Goal: Task Accomplishment & Management: Manage account settings

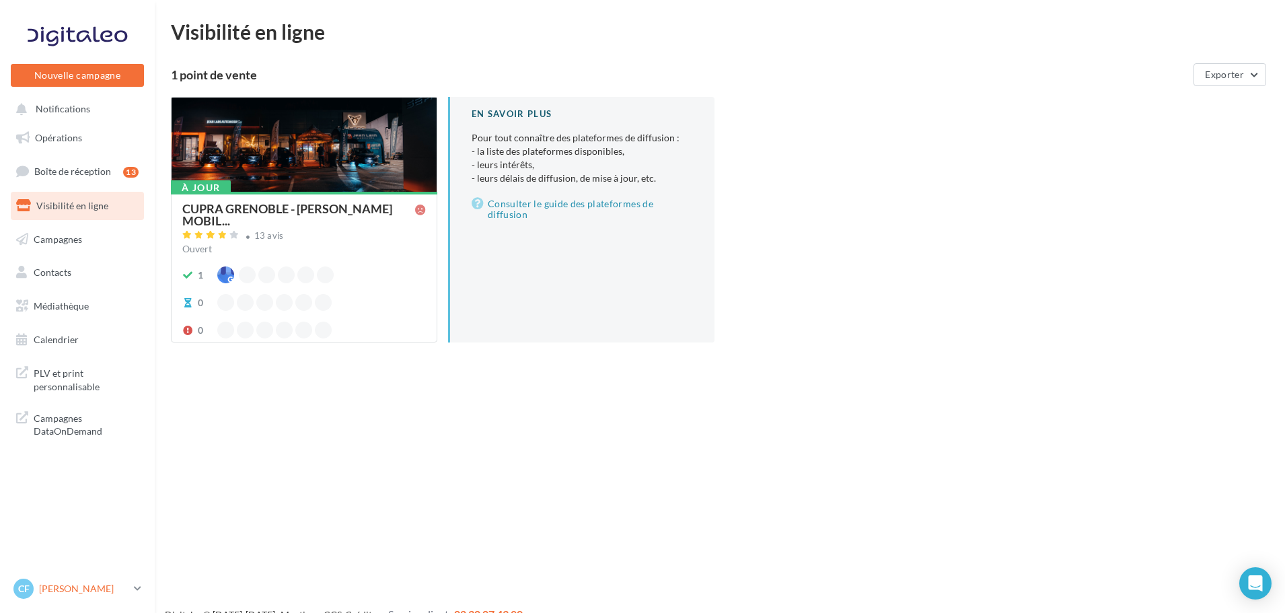
click at [116, 590] on p "[PERSON_NAME]" at bounding box center [83, 588] width 89 height 13
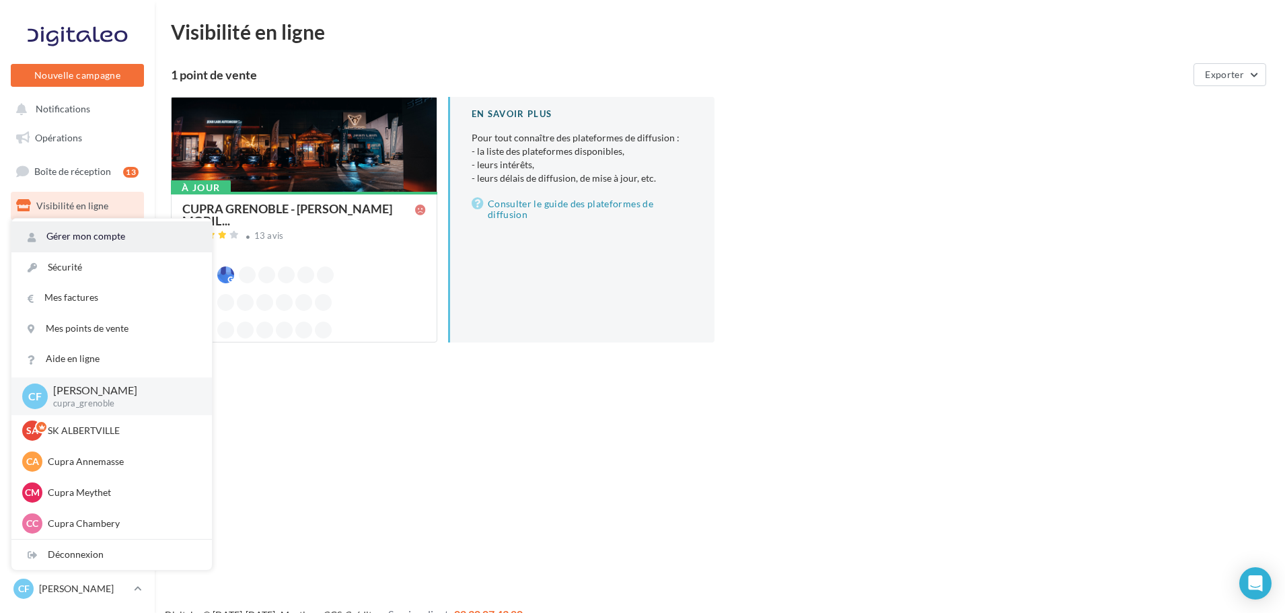
click at [137, 237] on link "Gérer mon compte" at bounding box center [111, 236] width 200 height 30
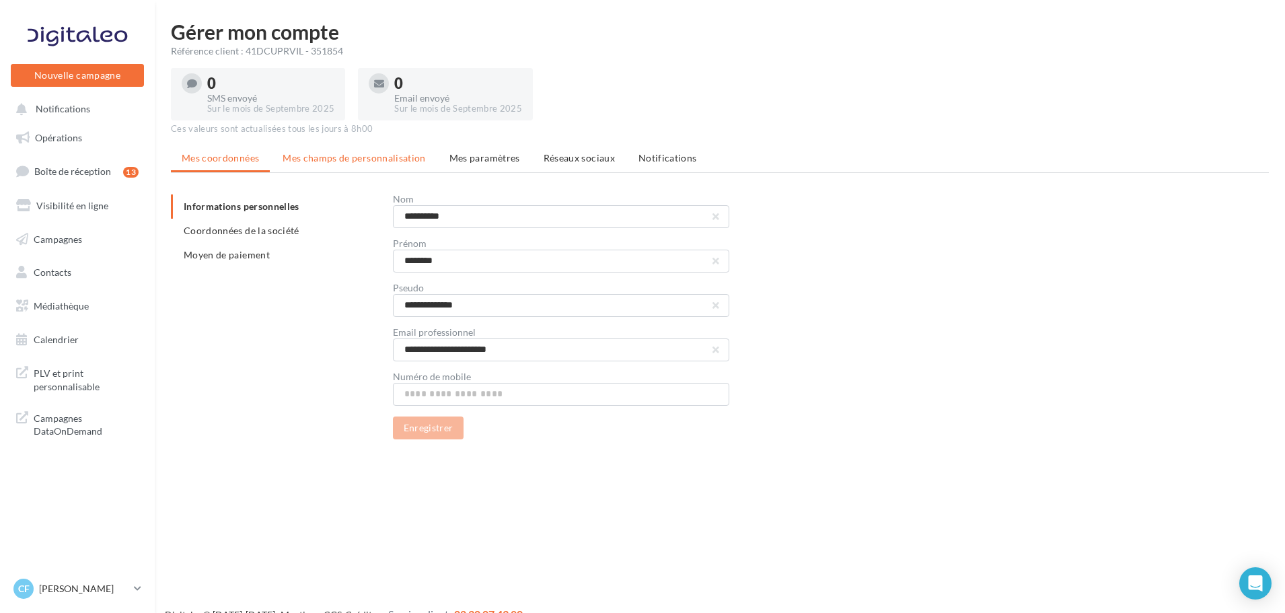
click at [375, 168] on li "Mes champs de personnalisation" at bounding box center [354, 158] width 165 height 24
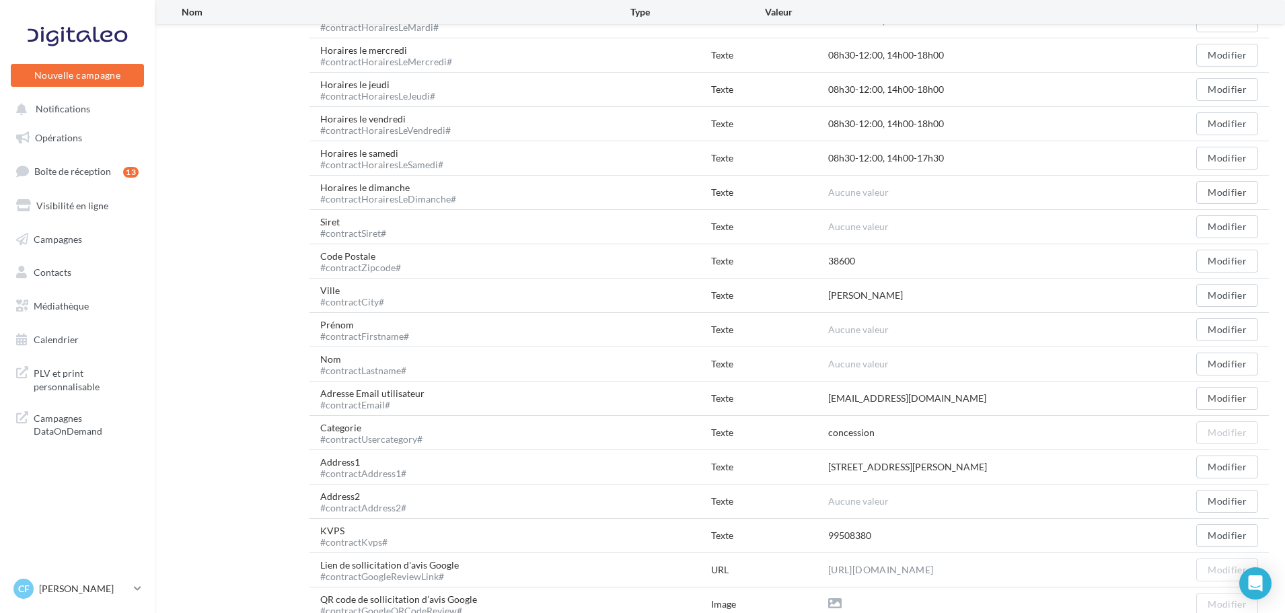
scroll to position [863, 0]
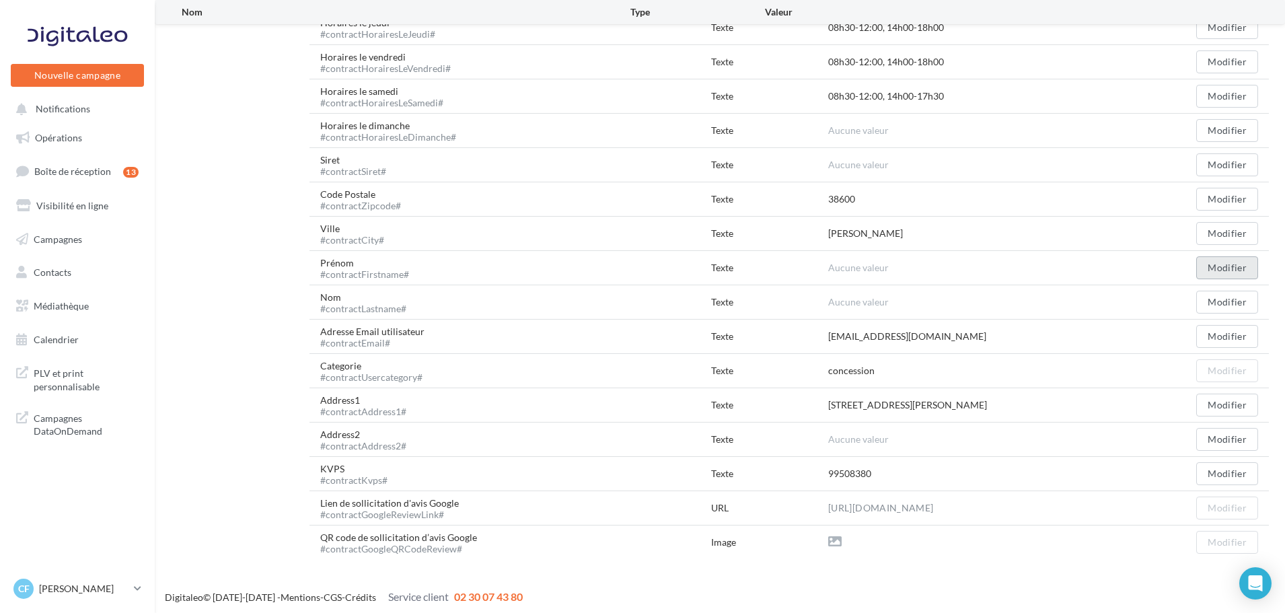
click at [1252, 270] on button "Modifier" at bounding box center [1227, 267] width 62 height 23
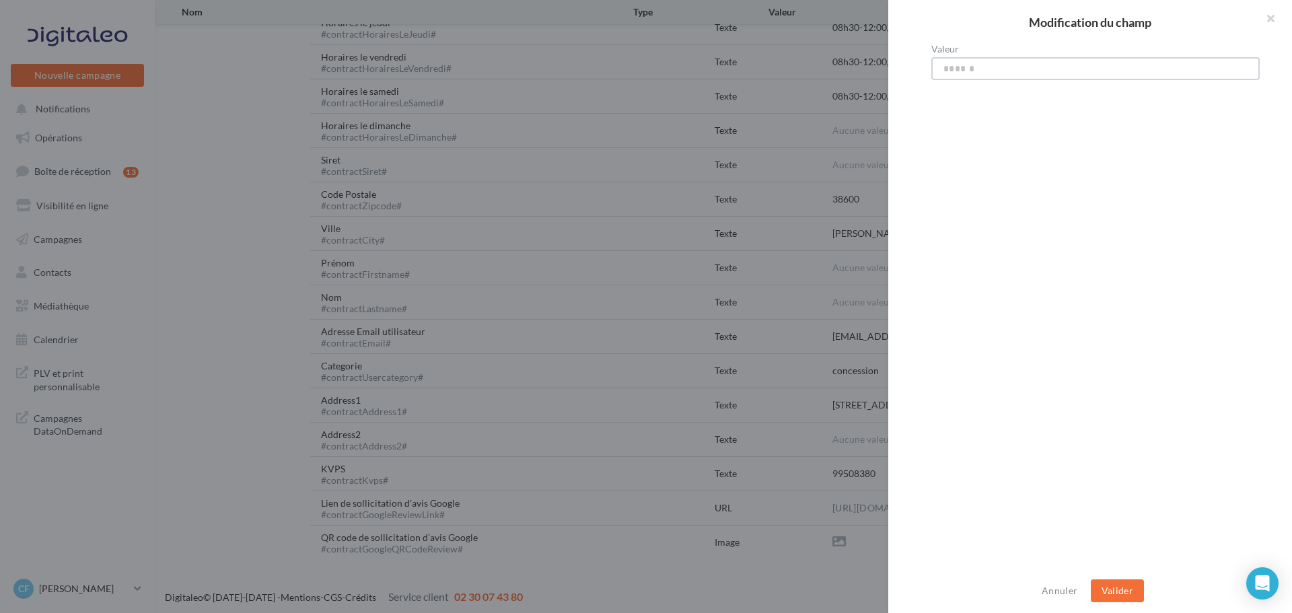
click at [1021, 77] on input "Valeur" at bounding box center [1095, 68] width 328 height 23
type input "*"
type input "****"
click at [1112, 589] on button "Valider" at bounding box center [1117, 590] width 53 height 23
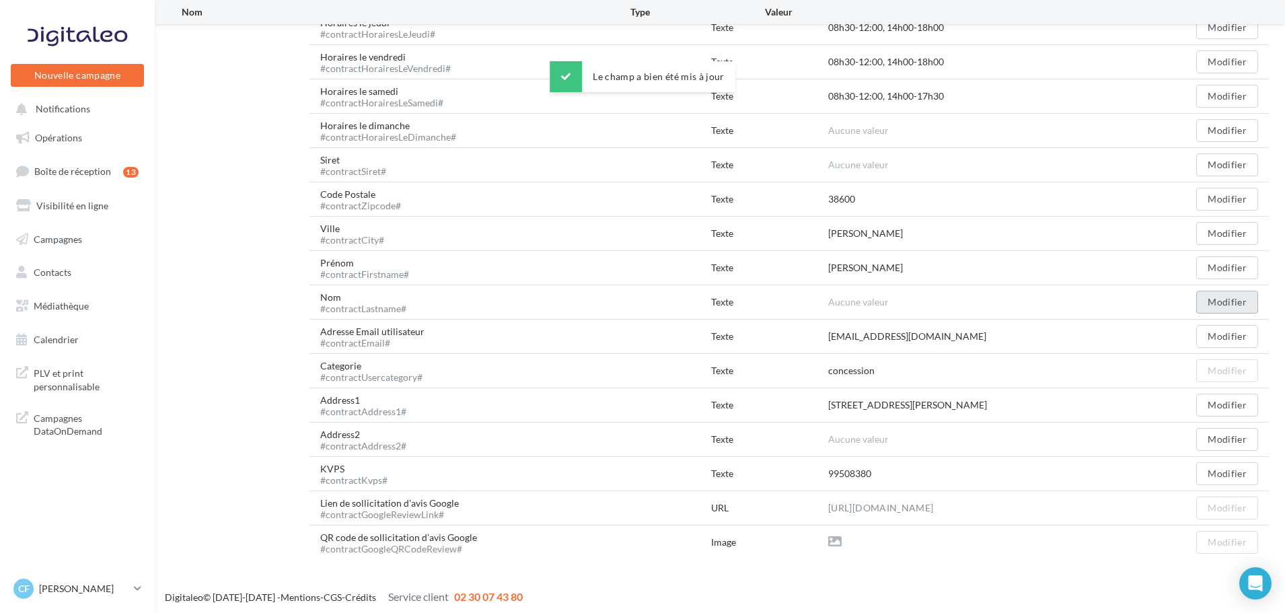
click at [1216, 291] on button "Modifier" at bounding box center [1227, 302] width 62 height 23
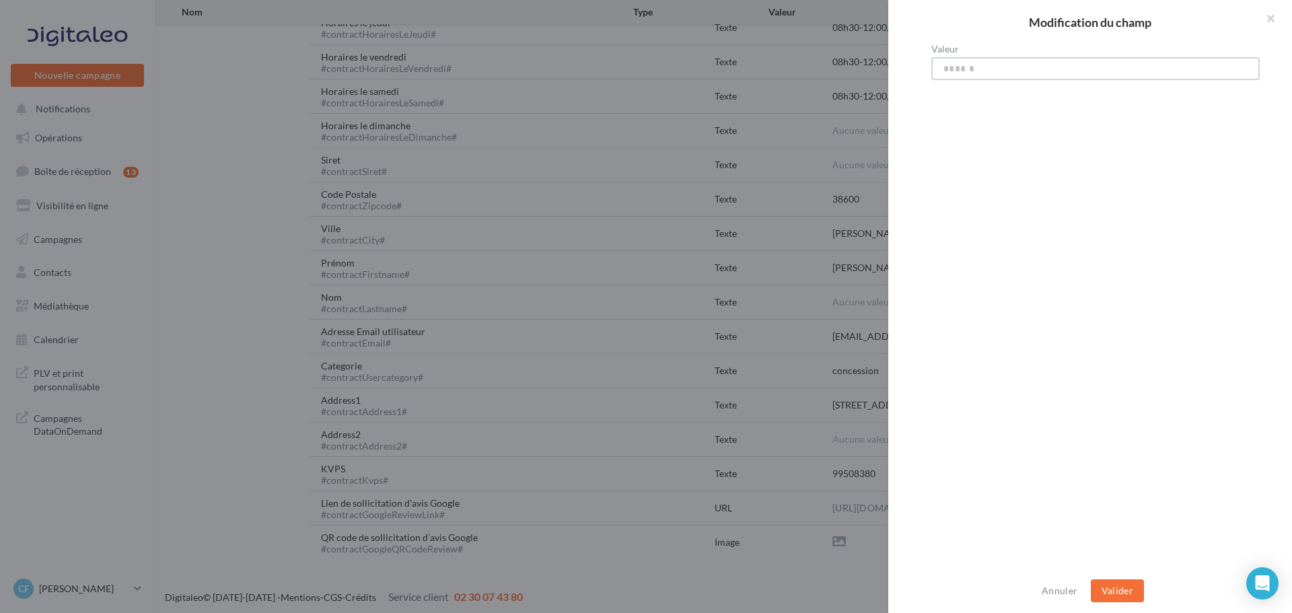
click at [963, 60] on input "Valeur" at bounding box center [1095, 68] width 328 height 23
type input "*******"
click at [1127, 596] on button "Valider" at bounding box center [1117, 590] width 53 height 23
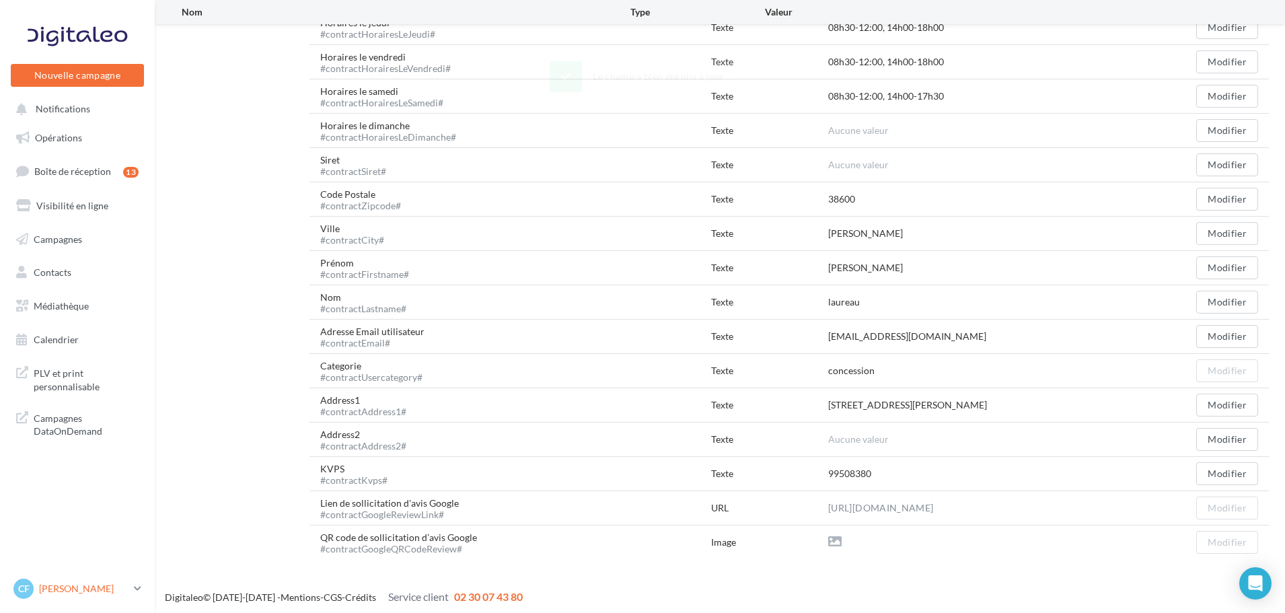
click at [104, 583] on p "[PERSON_NAME]" at bounding box center [83, 588] width 89 height 13
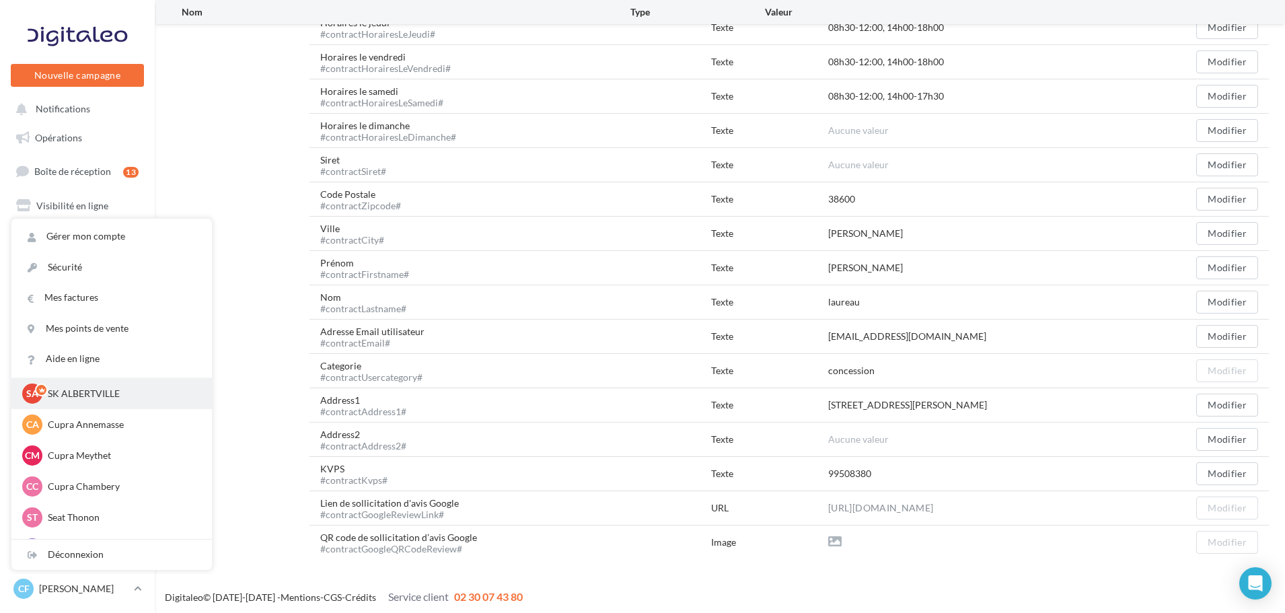
scroll to position [67, 0]
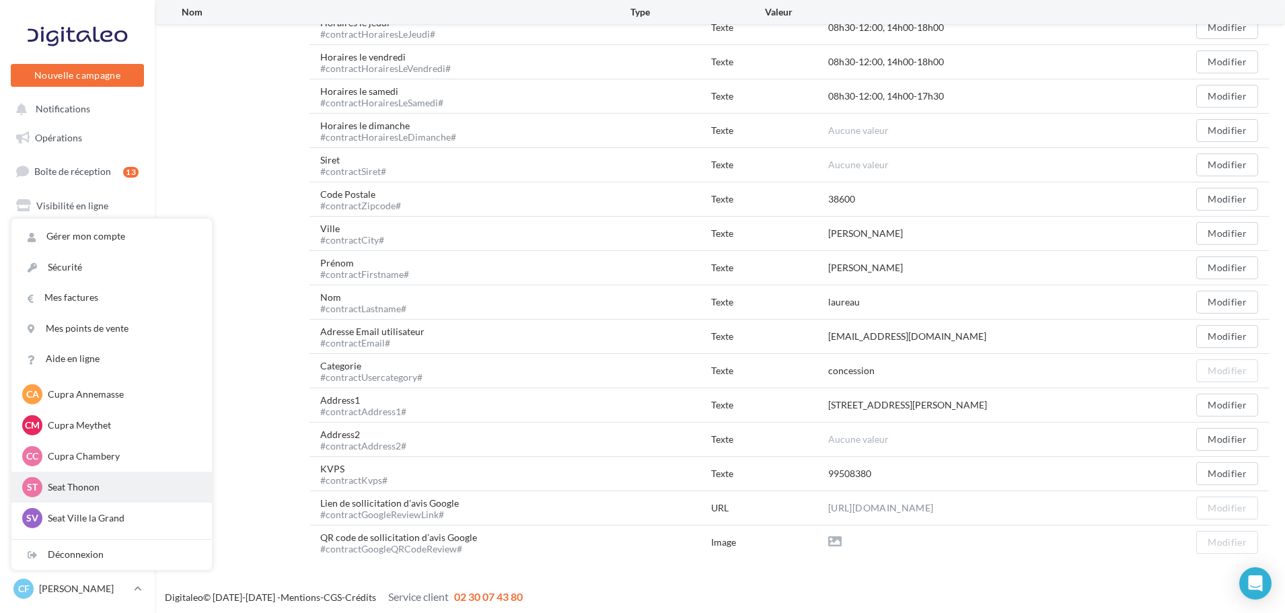
click at [118, 484] on p "Seat Thonon" at bounding box center [122, 486] width 148 height 13
